Goal: Task Accomplishment & Management: Manage account settings

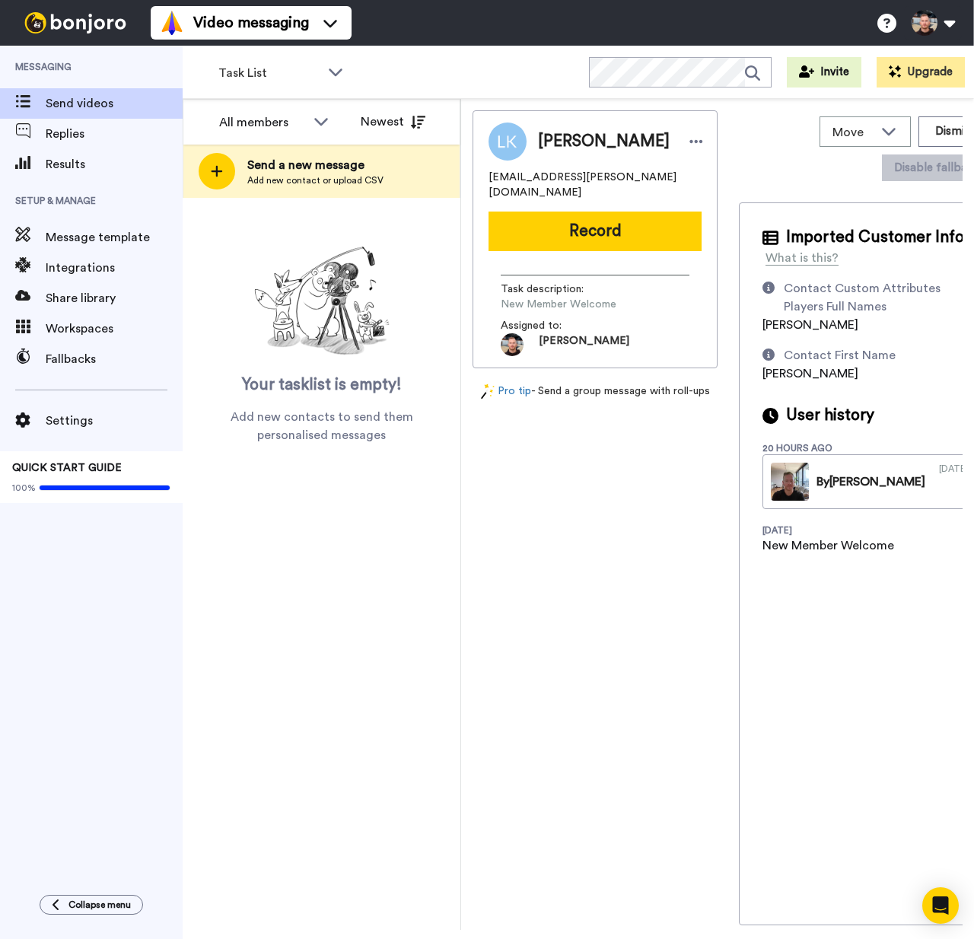
click at [105, 403] on div "Settings QUICK START GUIDE 100%" at bounding box center [91, 439] width 183 height 129
click at [101, 416] on span "Settings" at bounding box center [114, 421] width 137 height 18
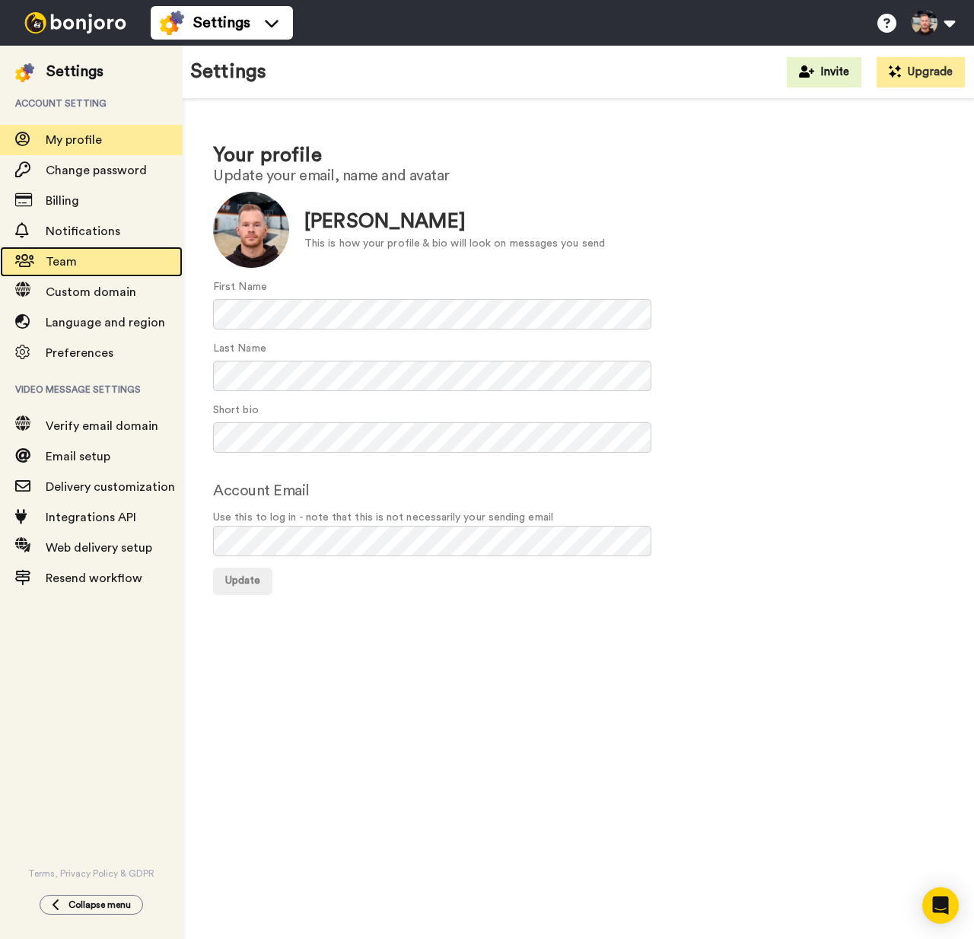
click at [110, 266] on span "Team" at bounding box center [114, 262] width 137 height 18
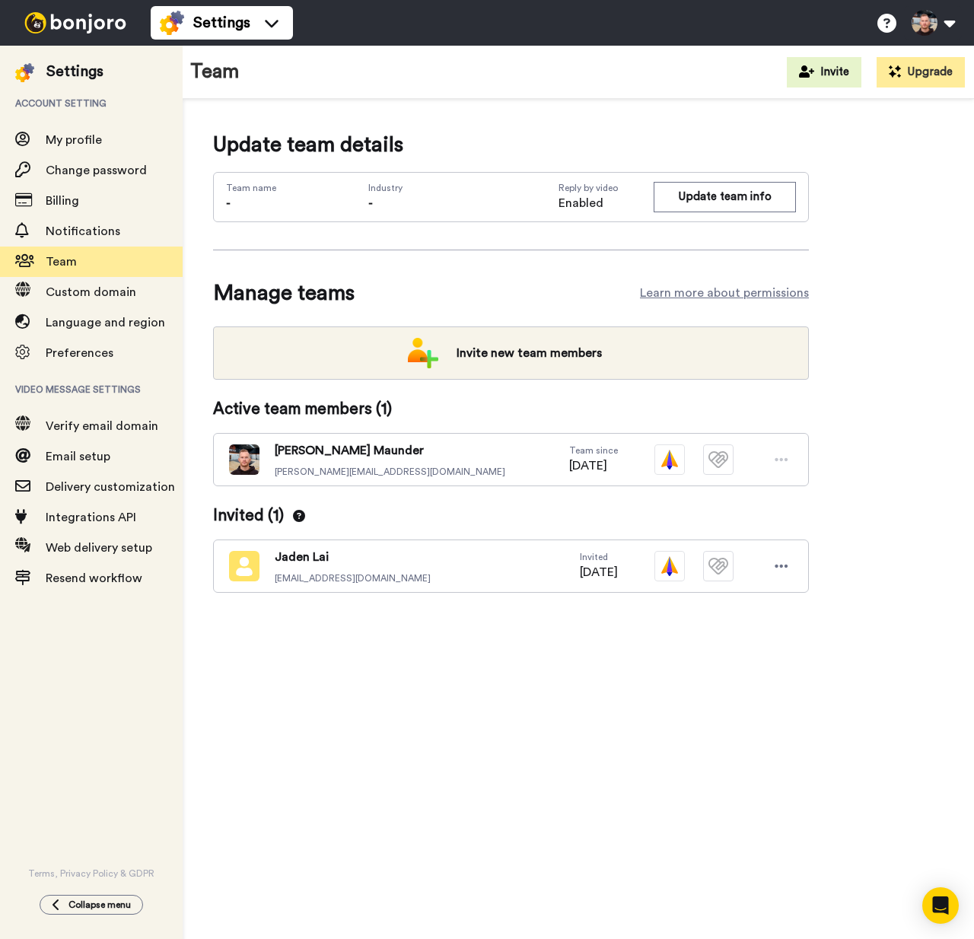
click at [724, 675] on div "Update team details Team name - Industry - Reply by video Enabled Update team i…" at bounding box center [579, 524] width 792 height 850
click at [720, 196] on button "Update team info" at bounding box center [725, 197] width 142 height 30
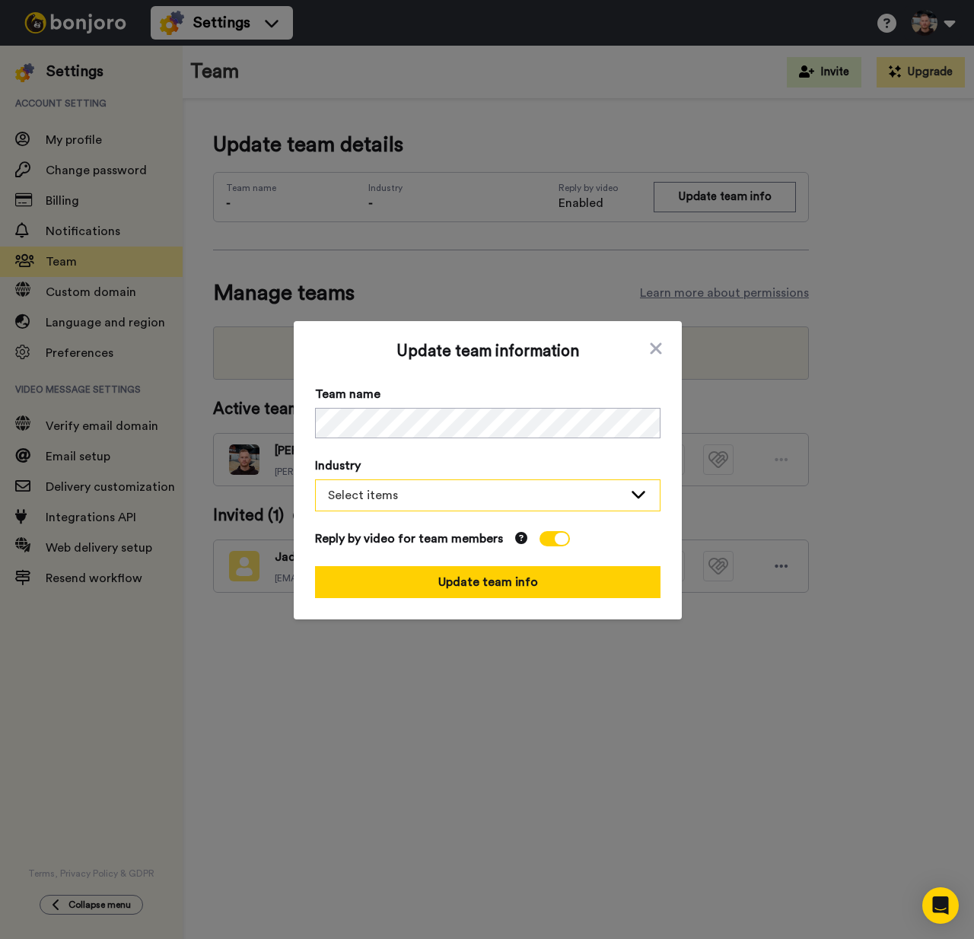
click at [358, 491] on div "Select items" at bounding box center [475, 495] width 295 height 18
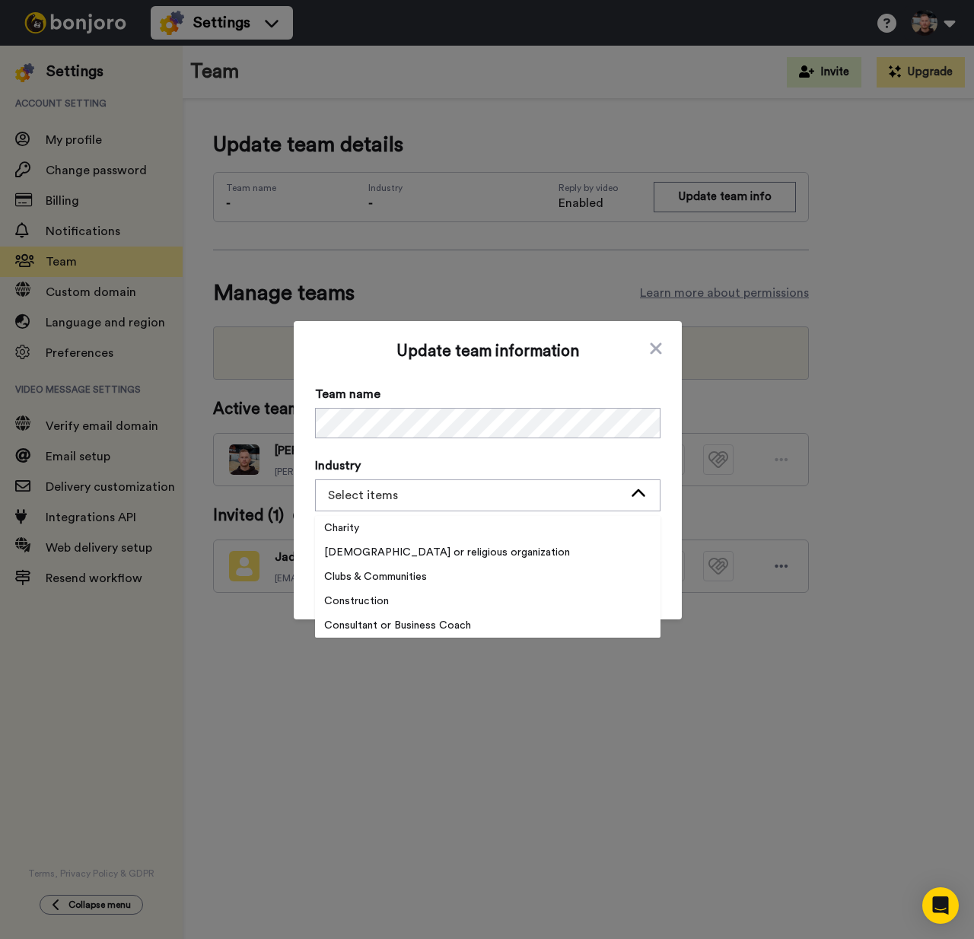
click at [528, 453] on div "Update team information Team name Industry Select items Charity Church or relig…" at bounding box center [488, 471] width 346 height 256
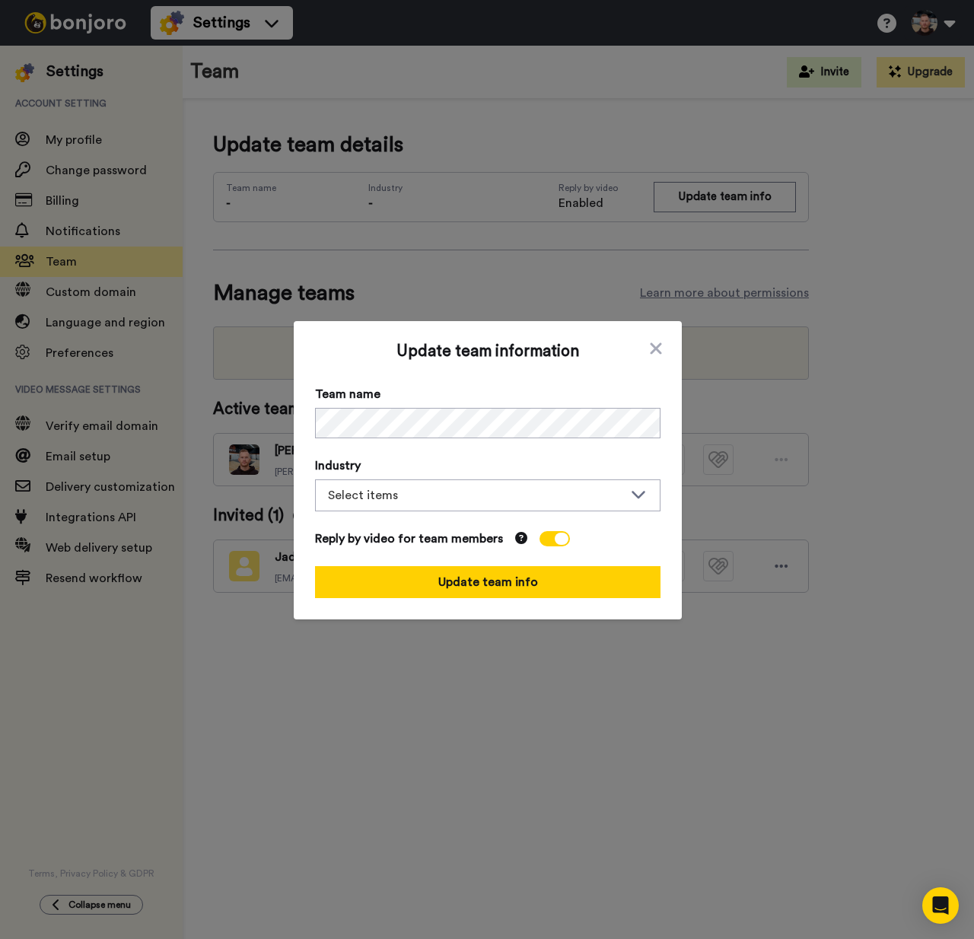
click at [640, 349] on span "Update team information" at bounding box center [488, 355] width 346 height 24
click at [641, 349] on span "Update team information" at bounding box center [488, 355] width 346 height 24
click at [649, 343] on icon at bounding box center [656, 349] width 15 height 18
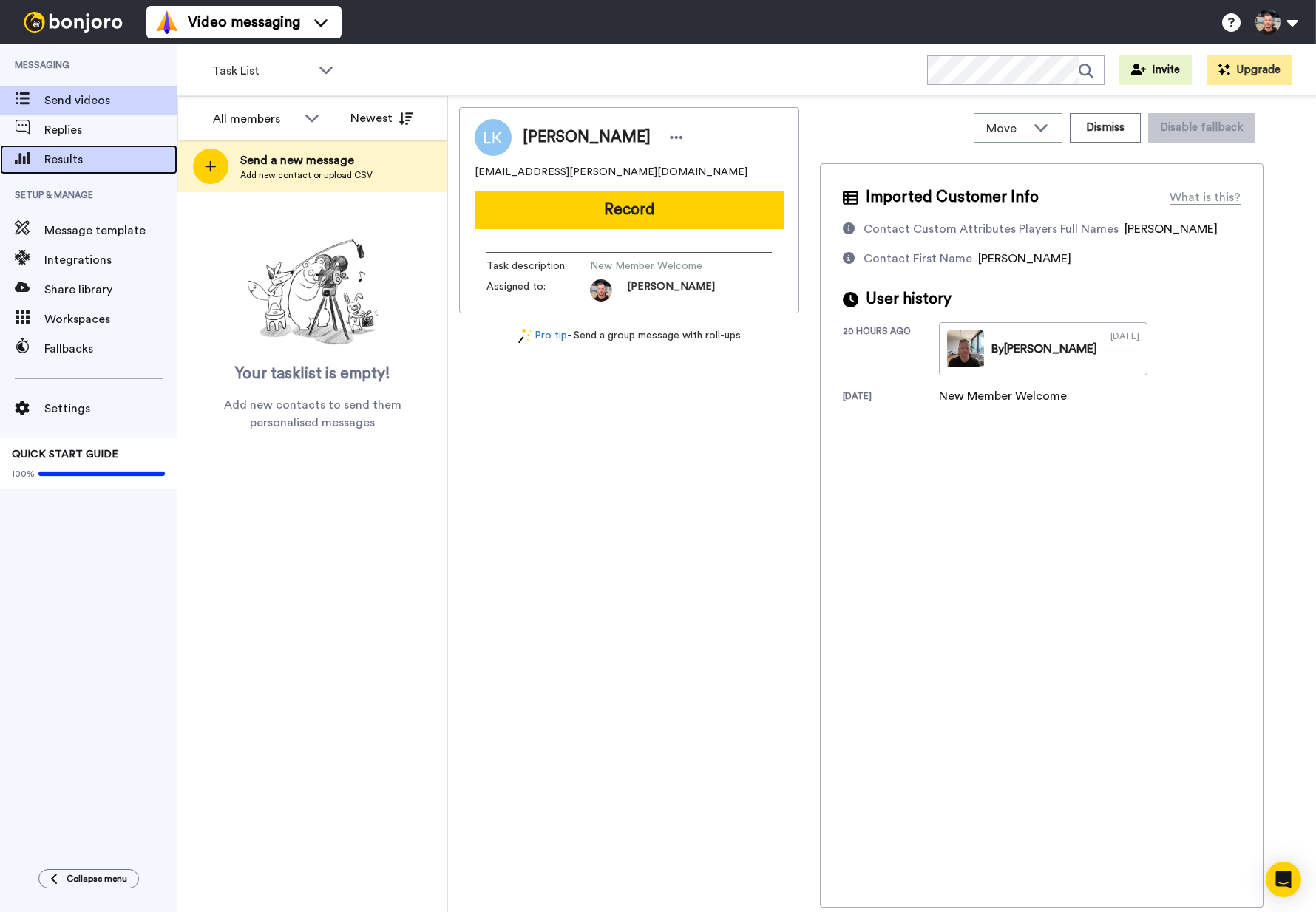
click at [84, 154] on span "Results" at bounding box center [111, 159] width 133 height 17
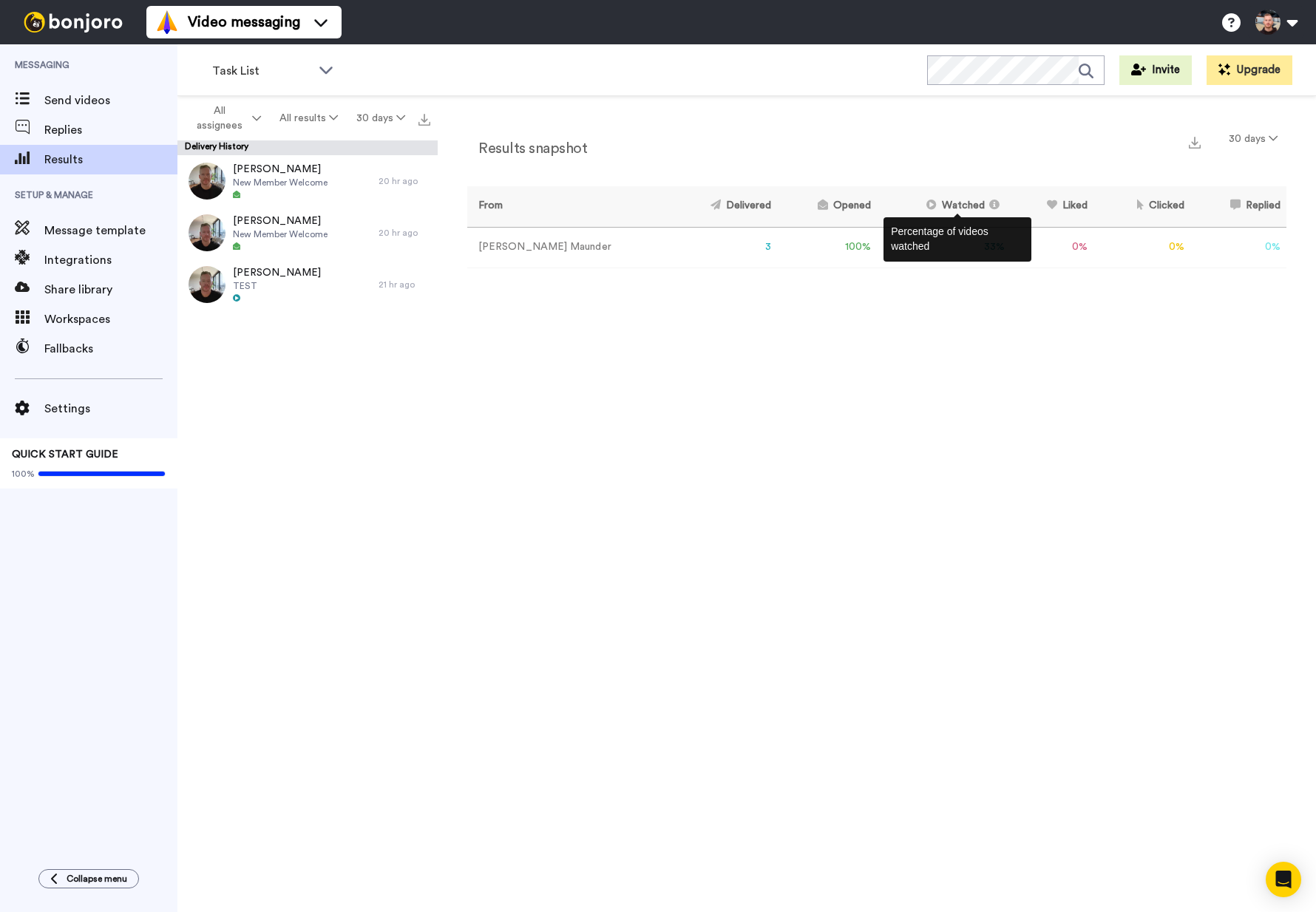
click at [985, 209] on icon at bounding box center [992, 205] width 15 height 11
click at [958, 183] on div "Results snapshot 30 days From Delivered Opened Watched Liked Clicked Replied Fa…" at bounding box center [877, 196] width 820 height 143
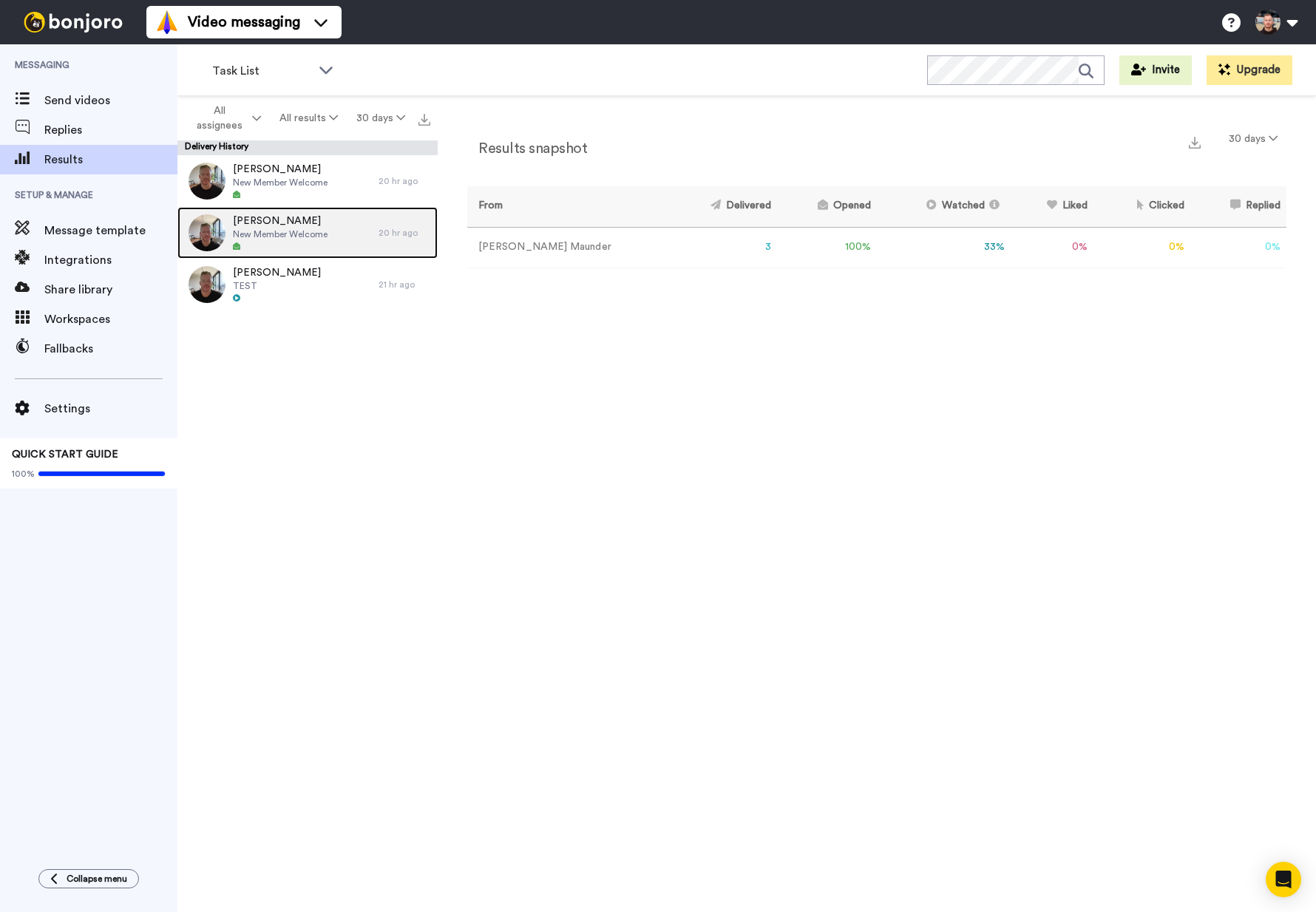
click at [318, 231] on span "New Member Welcome" at bounding box center [280, 234] width 94 height 12
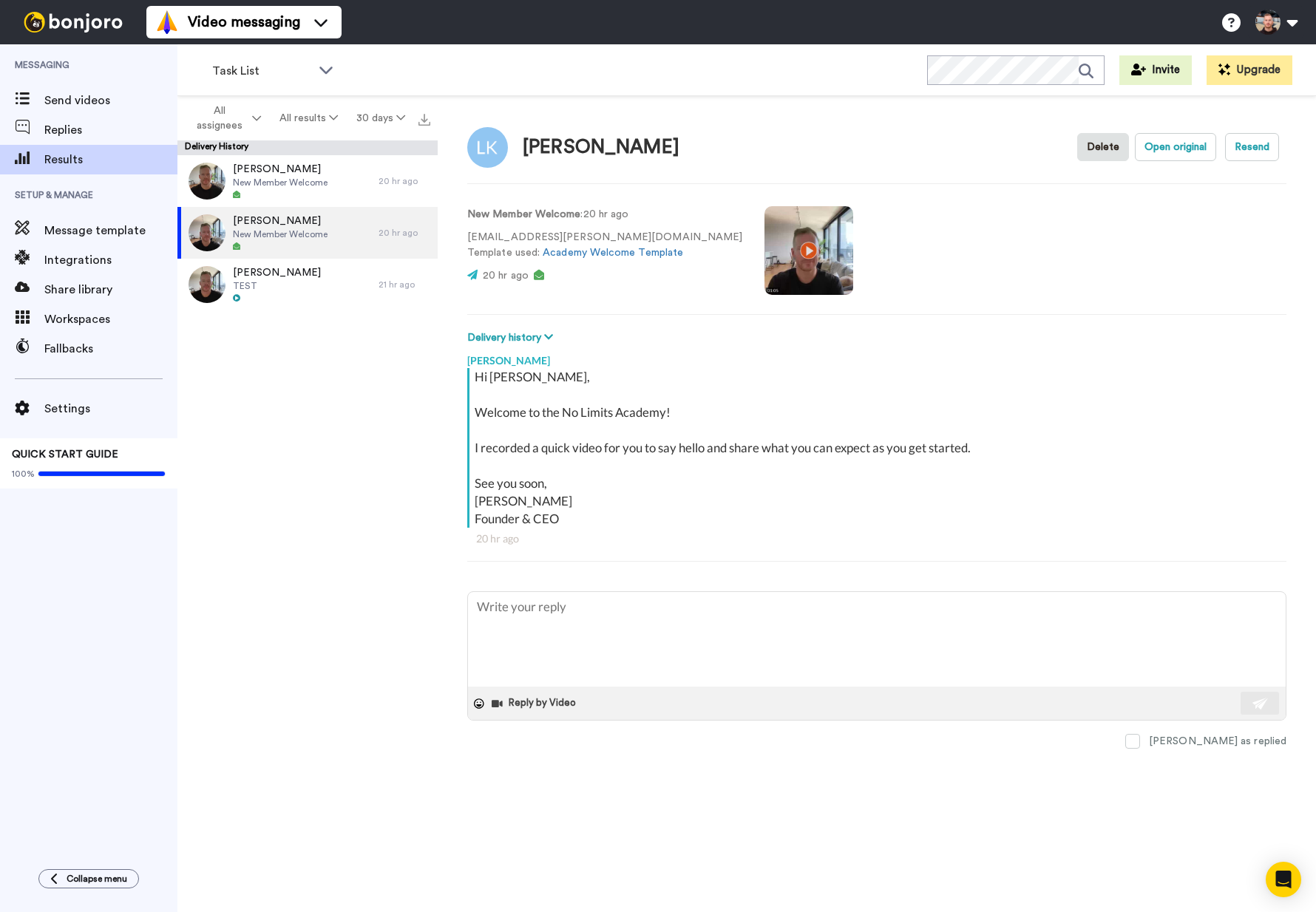
click at [912, 389] on div "Hi Lise, Welcome to the No Limits Academy! I recorded a quick video for you to …" at bounding box center [879, 448] width 808 height 159
click at [1184, 158] on button "Open original" at bounding box center [1176, 147] width 82 height 28
type textarea "x"
click at [852, 117] on div "Lise Kaufmann Delete Open original Resend New Member Welcome : 20 hr ago lise1.…" at bounding box center [877, 508] width 878 height 824
click at [764, 250] on video at bounding box center [808, 250] width 88 height 88
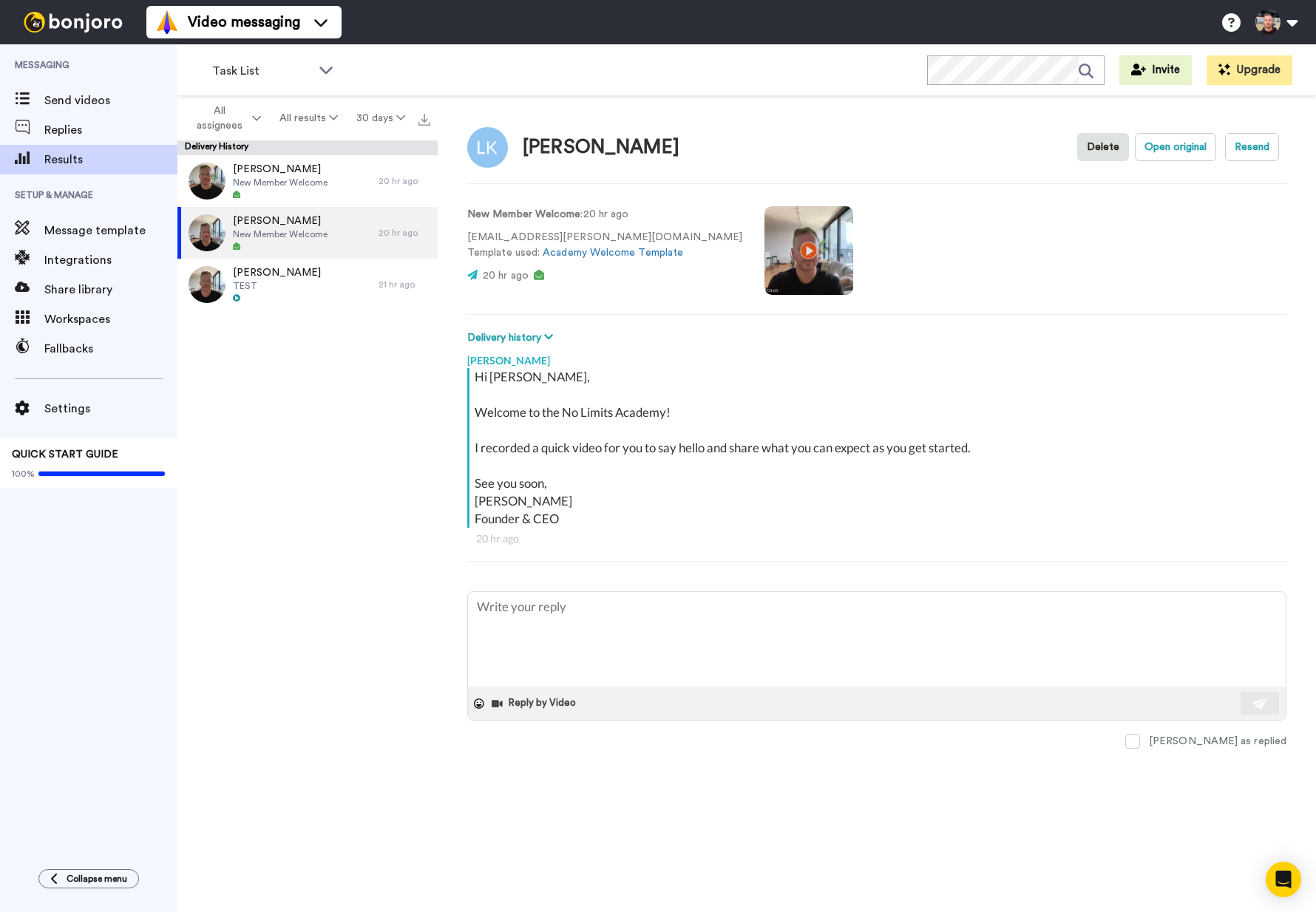
click at [769, 261] on video at bounding box center [808, 250] width 88 height 88
click at [89, 88] on div "Send videos" at bounding box center [88, 100] width 178 height 29
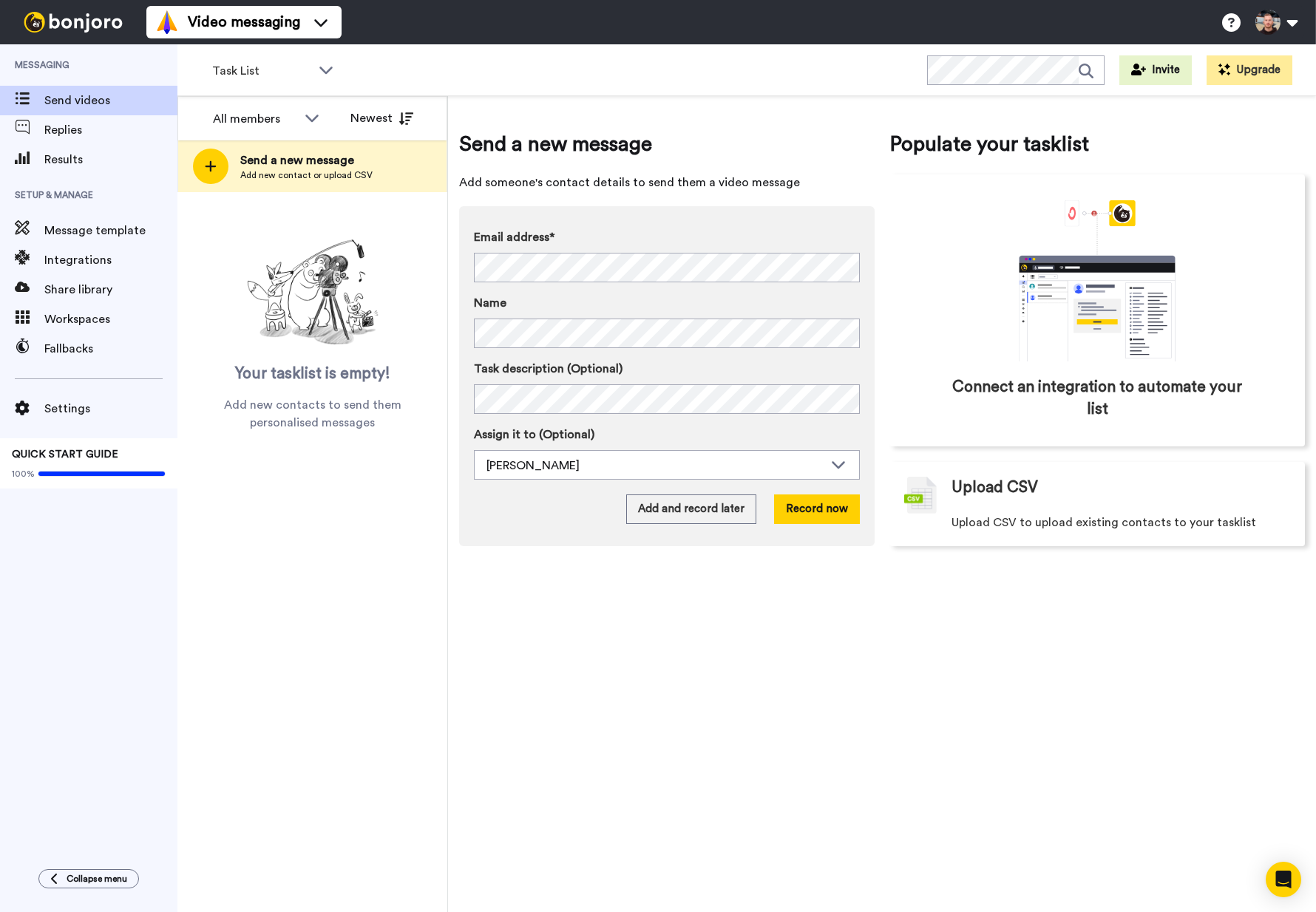
click at [626, 80] on div "Task List WORKSPACES View all All Default Task List + Add a new workspace Invit…" at bounding box center [747, 70] width 1138 height 51
click at [79, 407] on span "Settings" at bounding box center [111, 409] width 133 height 17
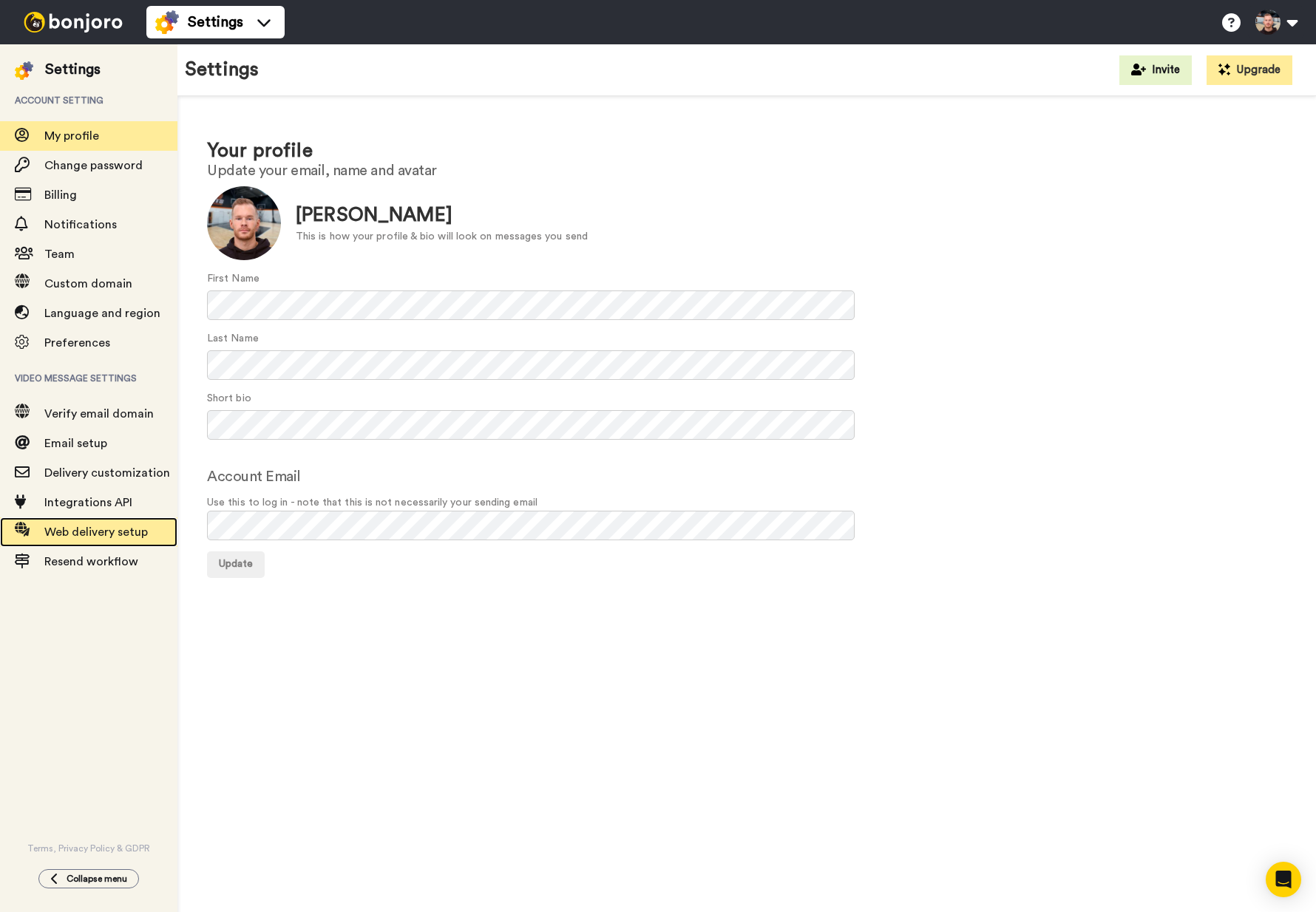
click at [84, 544] on div "Web delivery setup" at bounding box center [88, 532] width 178 height 29
click at [84, 553] on div "Resend workflow" at bounding box center [88, 561] width 178 height 29
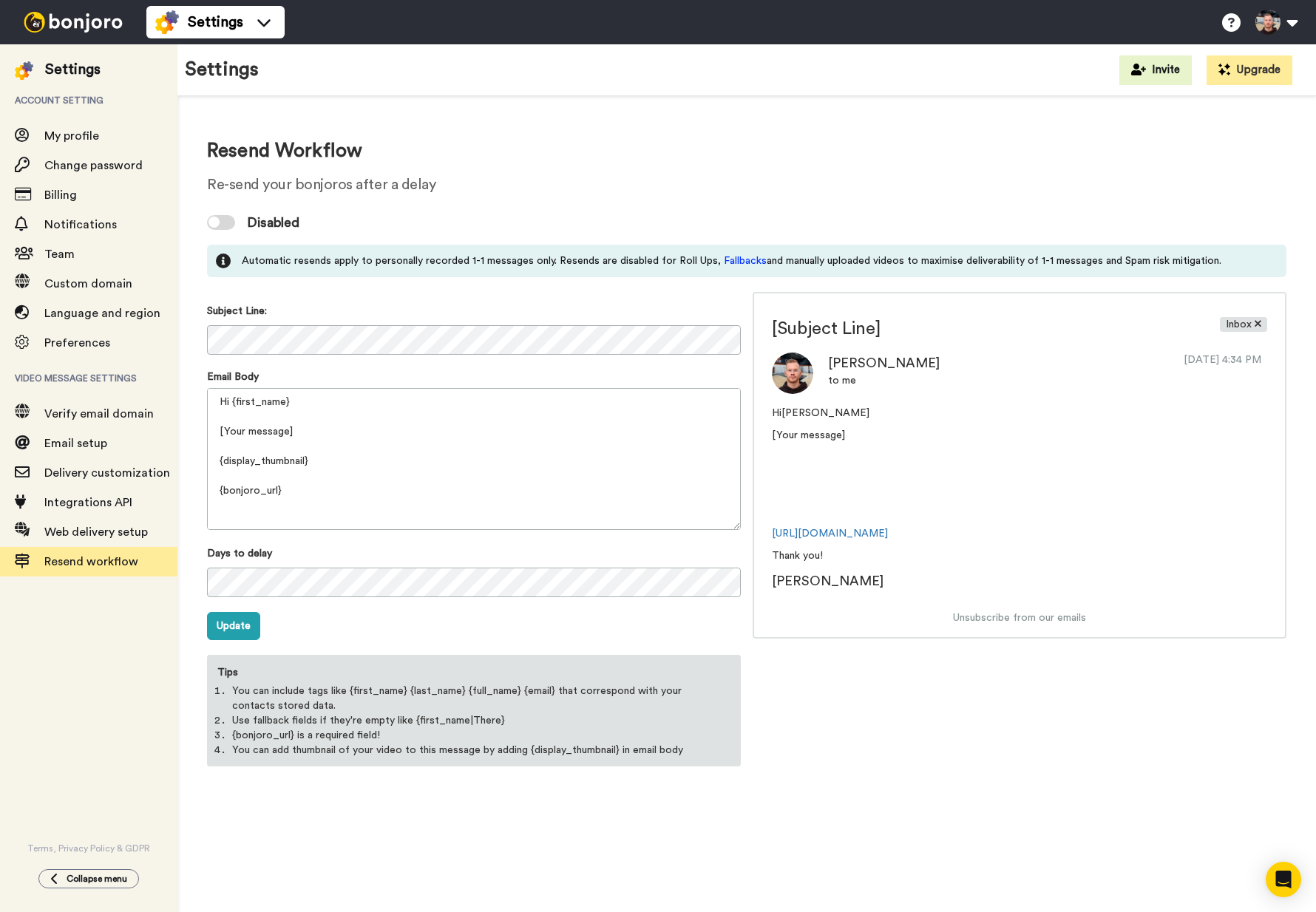
click at [222, 230] on div "Disabled" at bounding box center [746, 222] width 1079 height 45
click at [232, 223] on div at bounding box center [220, 222] width 28 height 15
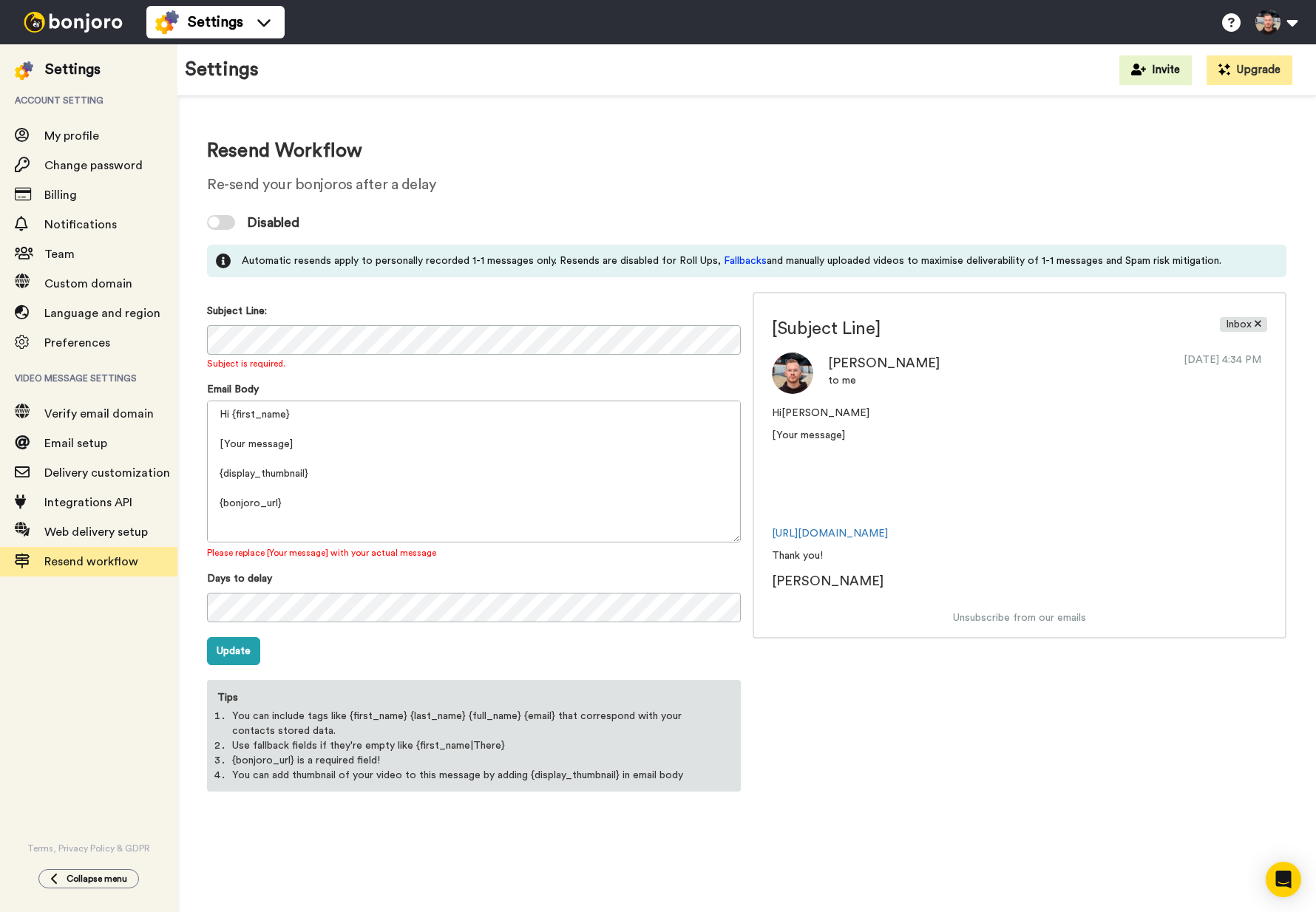
click at [213, 227] on div at bounding box center [214, 221] width 11 height 11
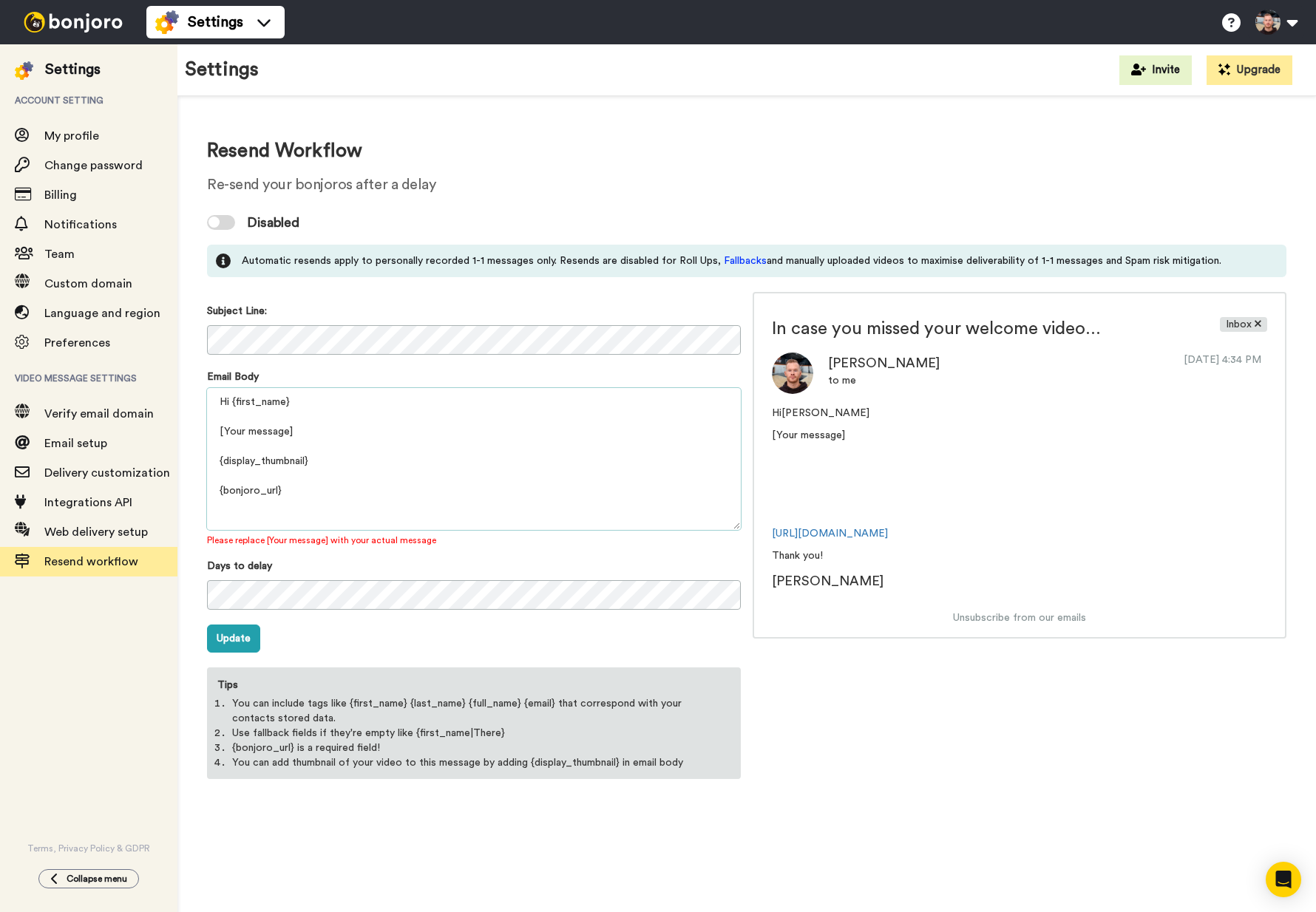
click at [376, 411] on textarea "Hi {first_name} [Your message] {display_thumbnail} {bonjoro_url} Thank you! {pr…" at bounding box center [474, 459] width 534 height 142
drag, startPoint x: 328, startPoint y: 432, endPoint x: 216, endPoint y: 429, distance: 112.0
click at [216, 429] on textarea "Hi {first_name} [Your message] {display_thumbnail} {bonjoro_url} Thank you! {pr…" at bounding box center [474, 459] width 534 height 142
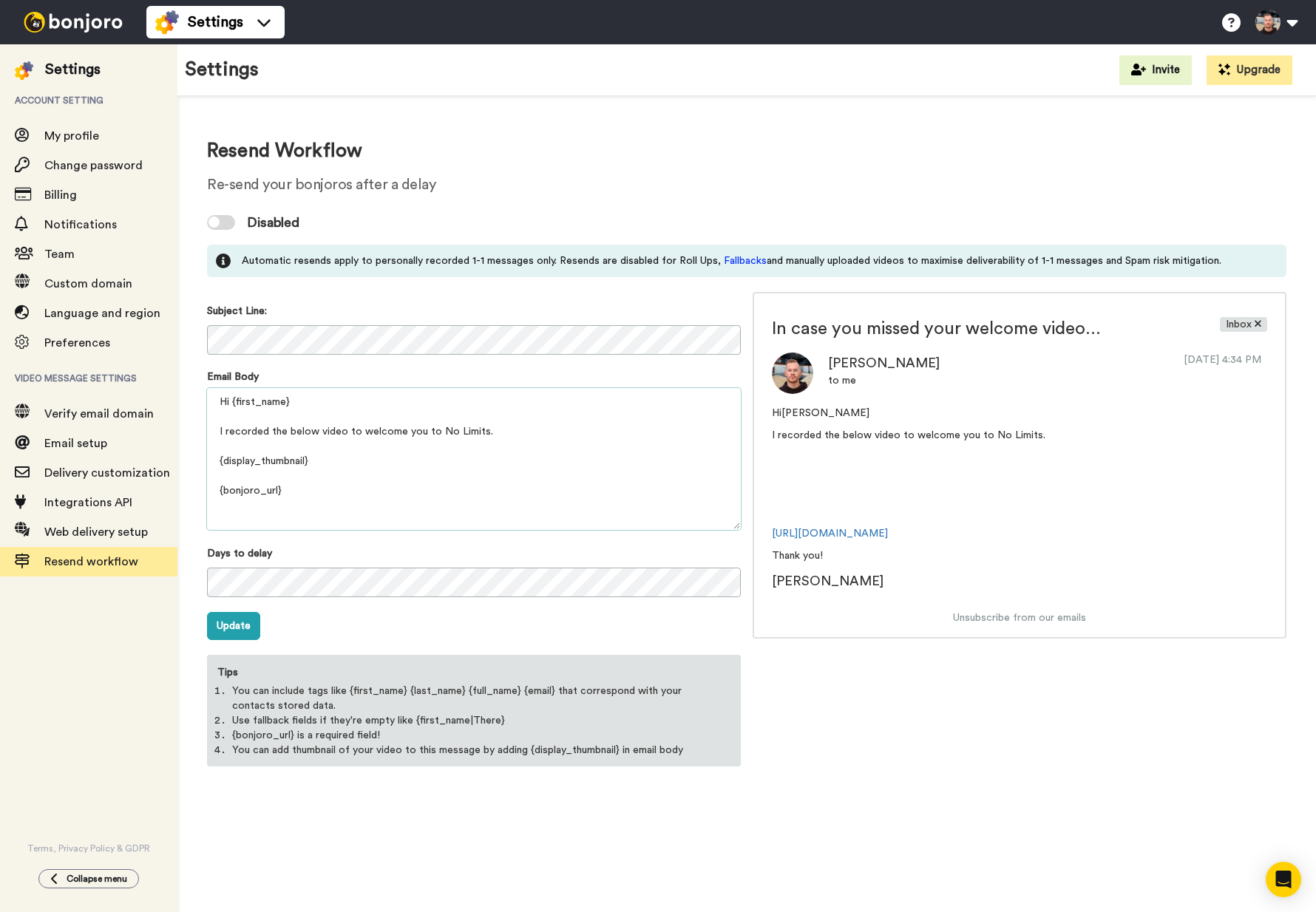
click at [348, 424] on textarea "Hi {first_name} I recorded the below video to welcome you to No Limits. {displa…" at bounding box center [474, 459] width 534 height 142
click at [363, 428] on textarea "Hi {first_name} I recorded the below video to welcome you to No Limits. {displa…" at bounding box center [474, 459] width 534 height 142
click at [584, 427] on textarea "Hi {first_name} I recorded the below video to personally welcome you to No Limi…" at bounding box center [474, 459] width 534 height 142
click at [444, 452] on textarea "Hi {first_name} I recorded the below video to personally welcome you to No Limi…" at bounding box center [474, 459] width 534 height 142
click at [373, 464] on textarea "Hi {first_name} I recorded the below video to personally welcome you to No Limi…" at bounding box center [474, 459] width 534 height 142
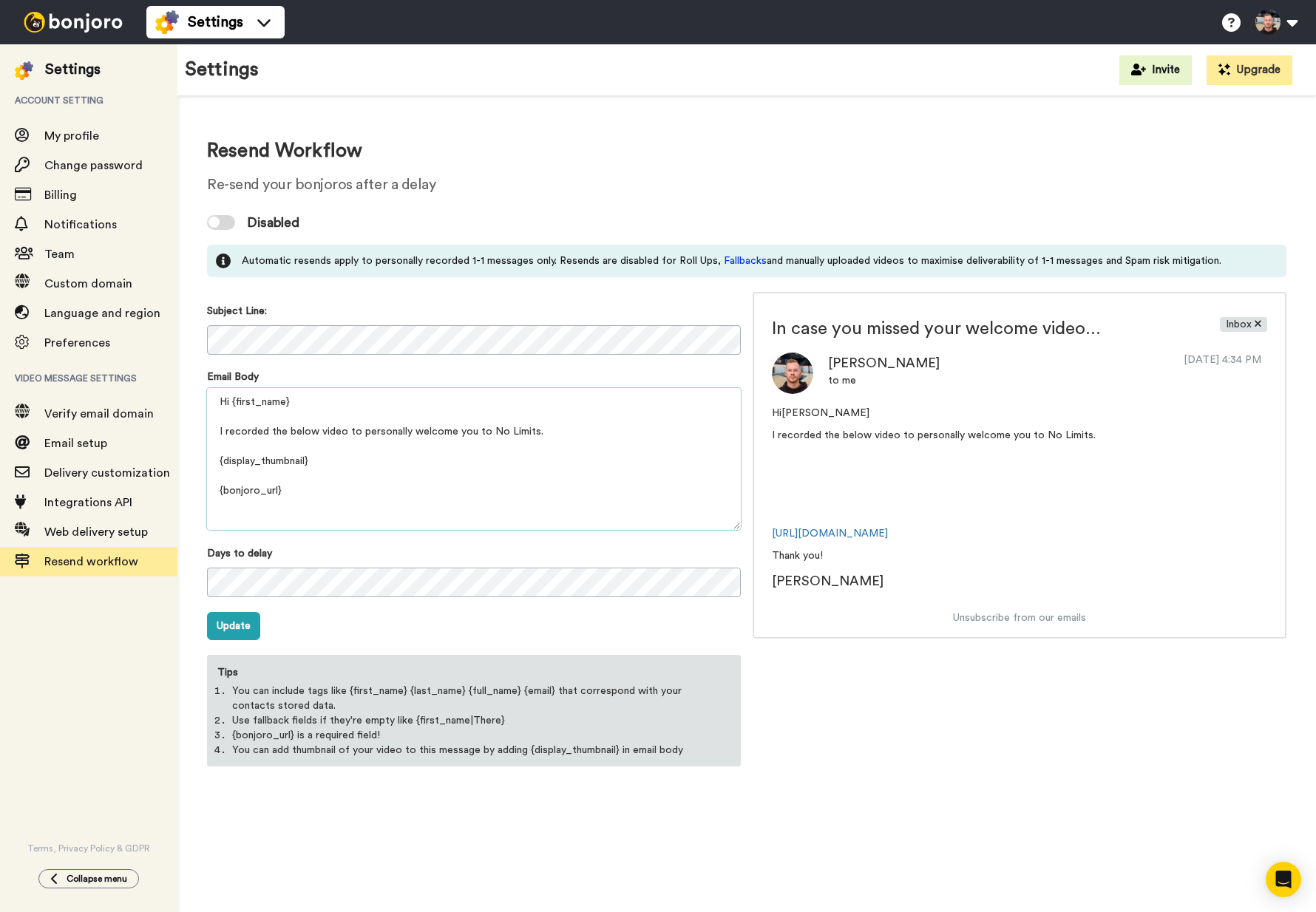
click at [367, 489] on textarea "Hi {first_name} I recorded the below video to personally welcome you to No Limi…" at bounding box center [474, 459] width 534 height 142
click at [590, 431] on textarea "Hi {first_name} I recorded the below video to personally welcome you to No Limi…" at bounding box center [474, 459] width 534 height 142
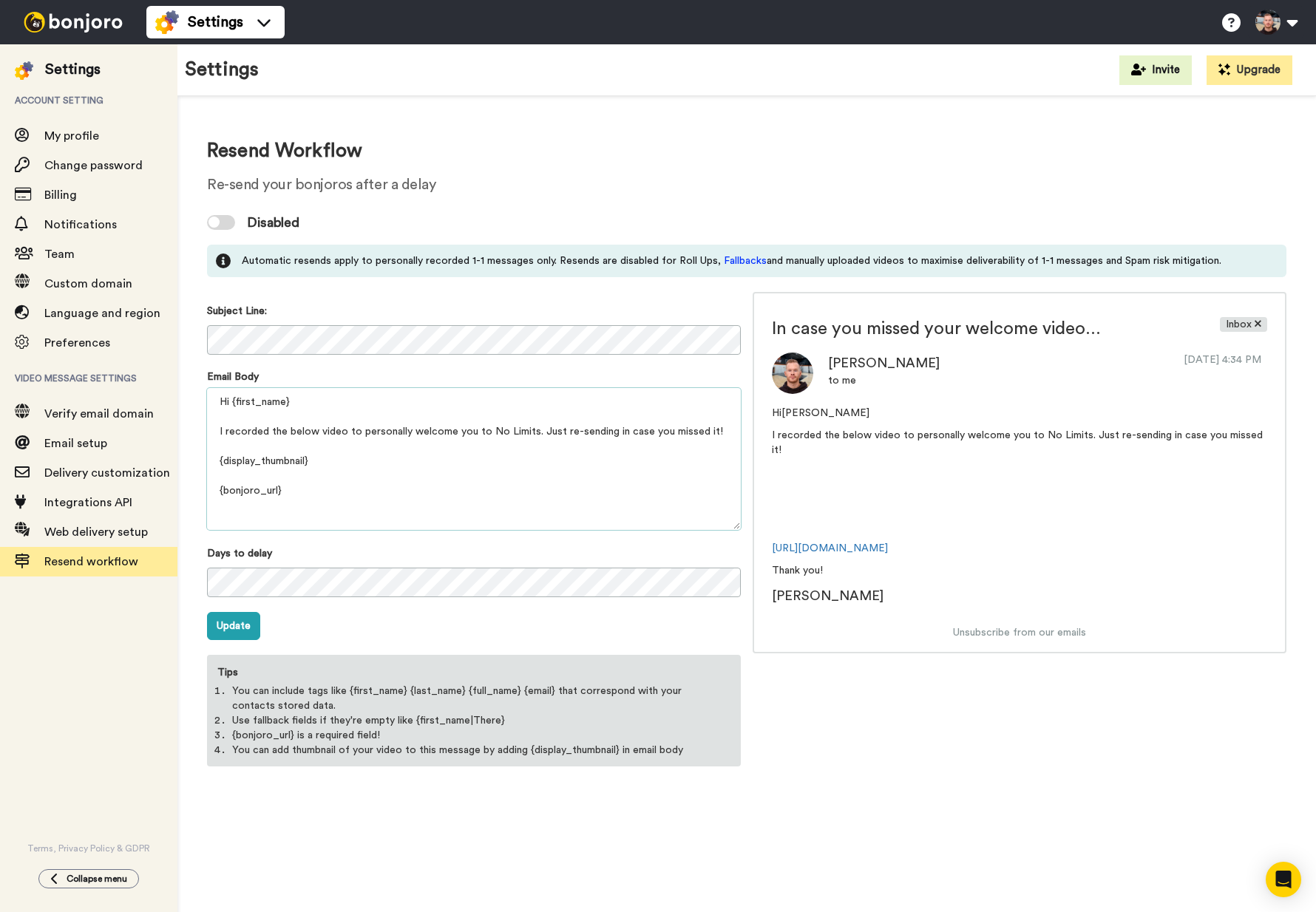
scroll to position [49, 0]
click at [339, 490] on textarea "Hi {first_name} I recorded the below video to personally welcome you to No Limi…" at bounding box center [474, 459] width 534 height 142
click at [306, 464] on textarea "Hi {first_name} I recorded the below video to personally welcome you to No Limi…" at bounding box center [474, 459] width 534 height 142
drag, startPoint x: 322, startPoint y: 484, endPoint x: 195, endPoint y: 484, distance: 127.0
click at [195, 484] on div "Resend Workflow Re-send your bonjoros after a delay Disabled Automatic resends …" at bounding box center [747, 452] width 1138 height 712
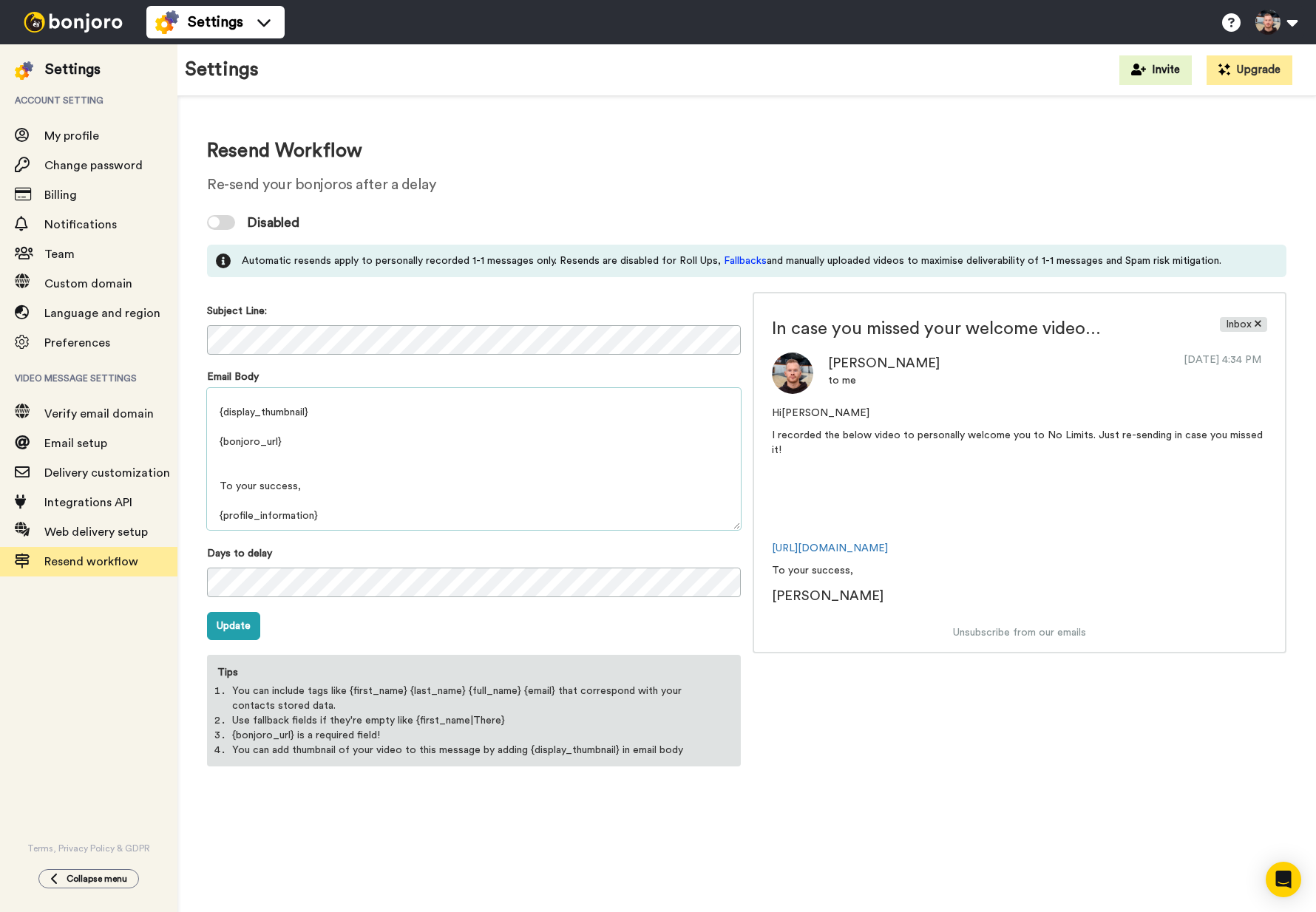
click at [376, 513] on textarea "Hi {first_name} I recorded the below video to personally welcome you to No Limi…" at bounding box center [474, 459] width 534 height 142
type textarea "Hi {first_name} I recorded the below video to personally welcome you to No Limi…"
click at [248, 633] on button "Update" at bounding box center [233, 625] width 53 height 28
click at [219, 221] on div at bounding box center [214, 221] width 11 height 11
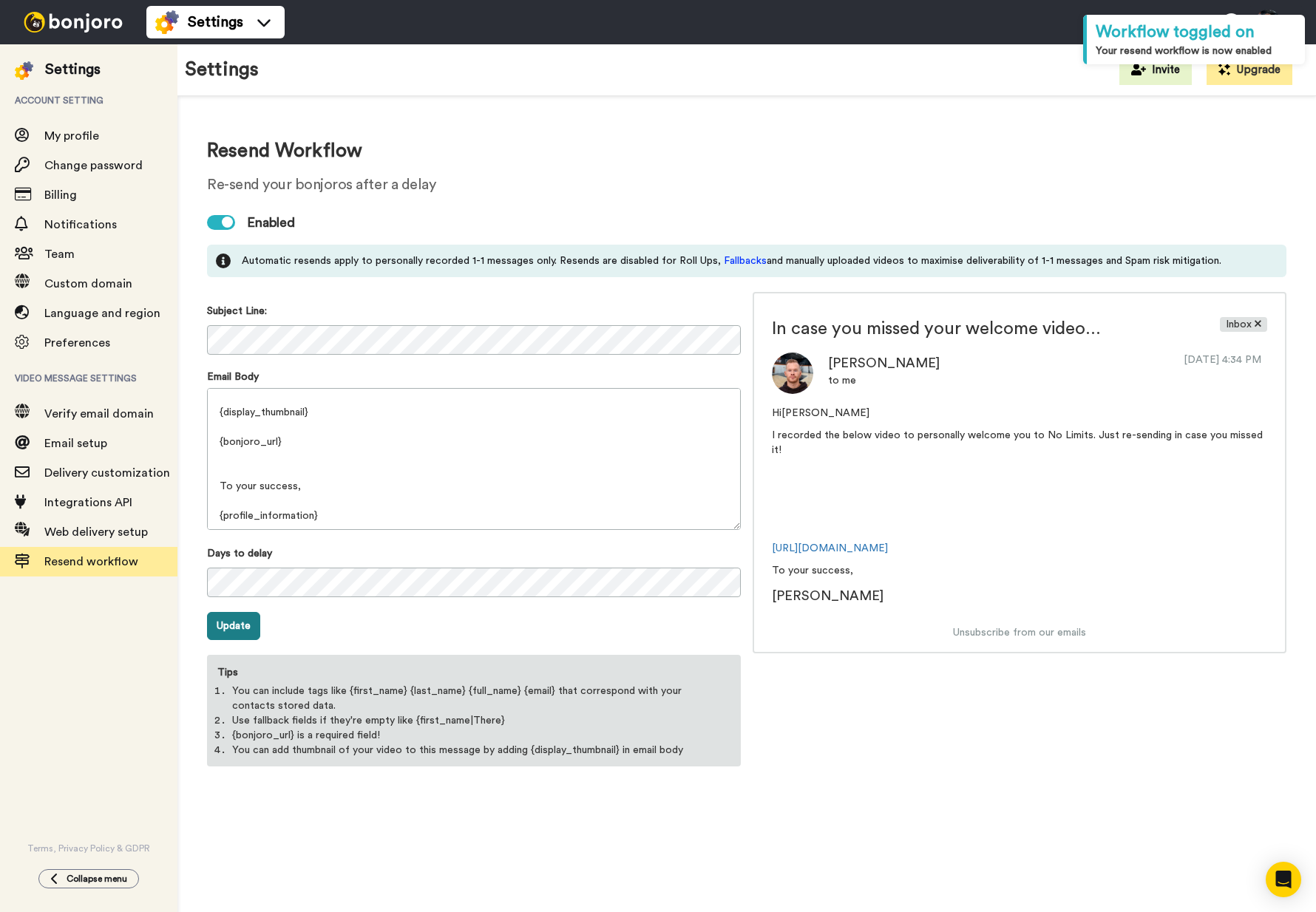
click at [247, 627] on button "Update" at bounding box center [233, 625] width 53 height 28
click at [58, 131] on span "My profile" at bounding box center [72, 136] width 54 height 12
